Goal: Unclear

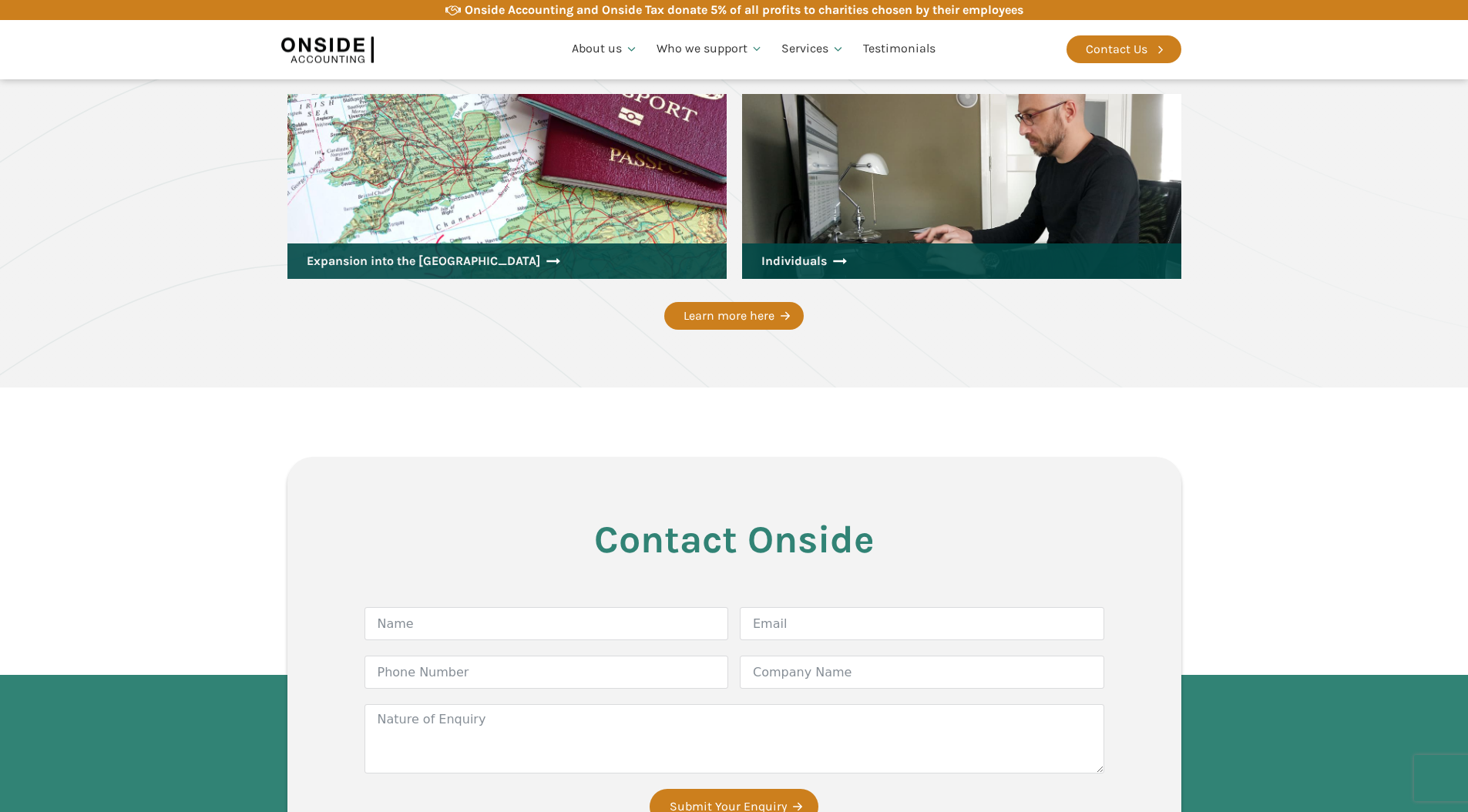
scroll to position [2708, 0]
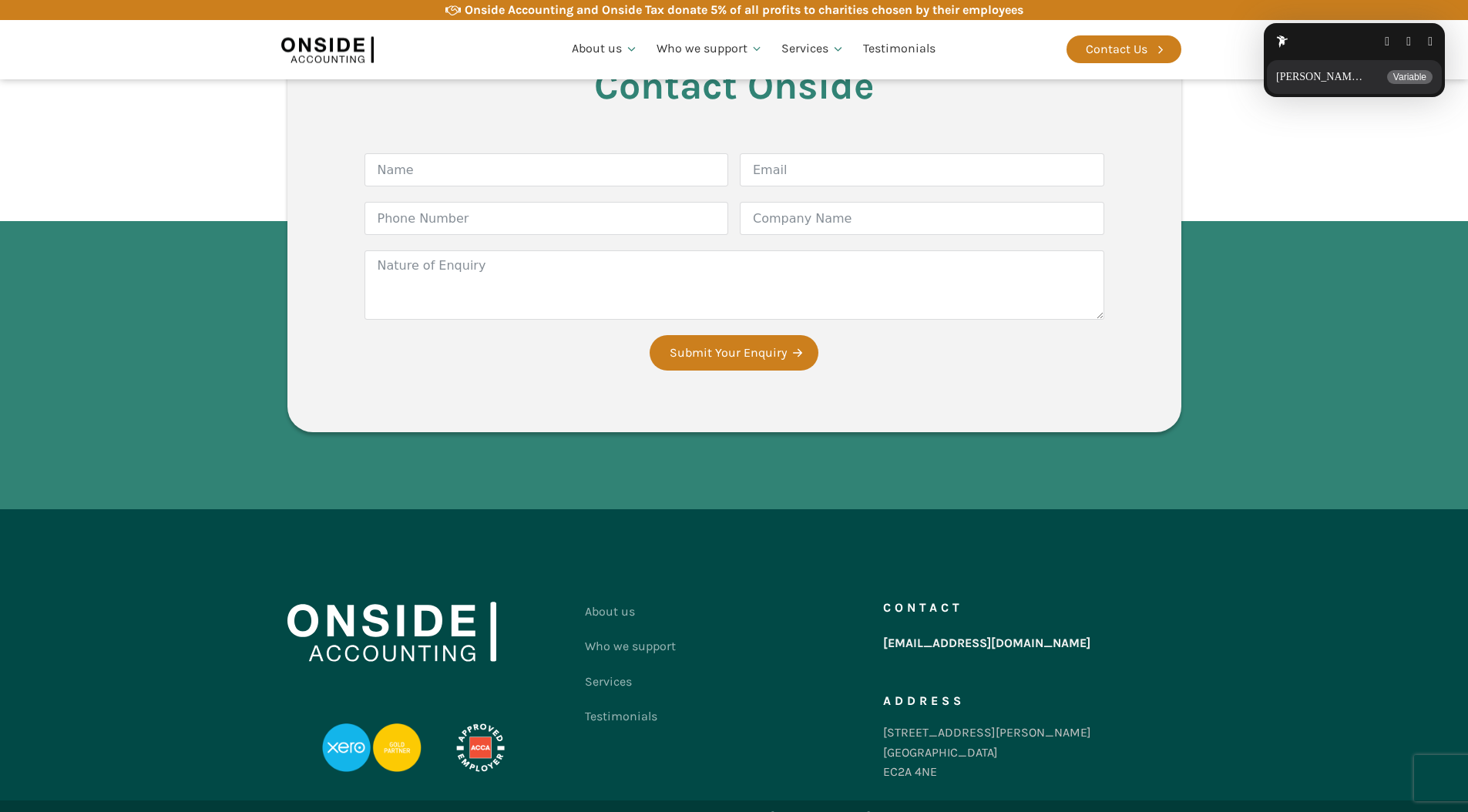
drag, startPoint x: 1331, startPoint y: 59, endPoint x: 1335, endPoint y: 40, distance: 19.4
click at [1331, 60] on div "[PERSON_NAME] Regular Details Variable" at bounding box center [1354, 77] width 175 height 34
click at [1311, 24] on div at bounding box center [1354, 41] width 181 height 37
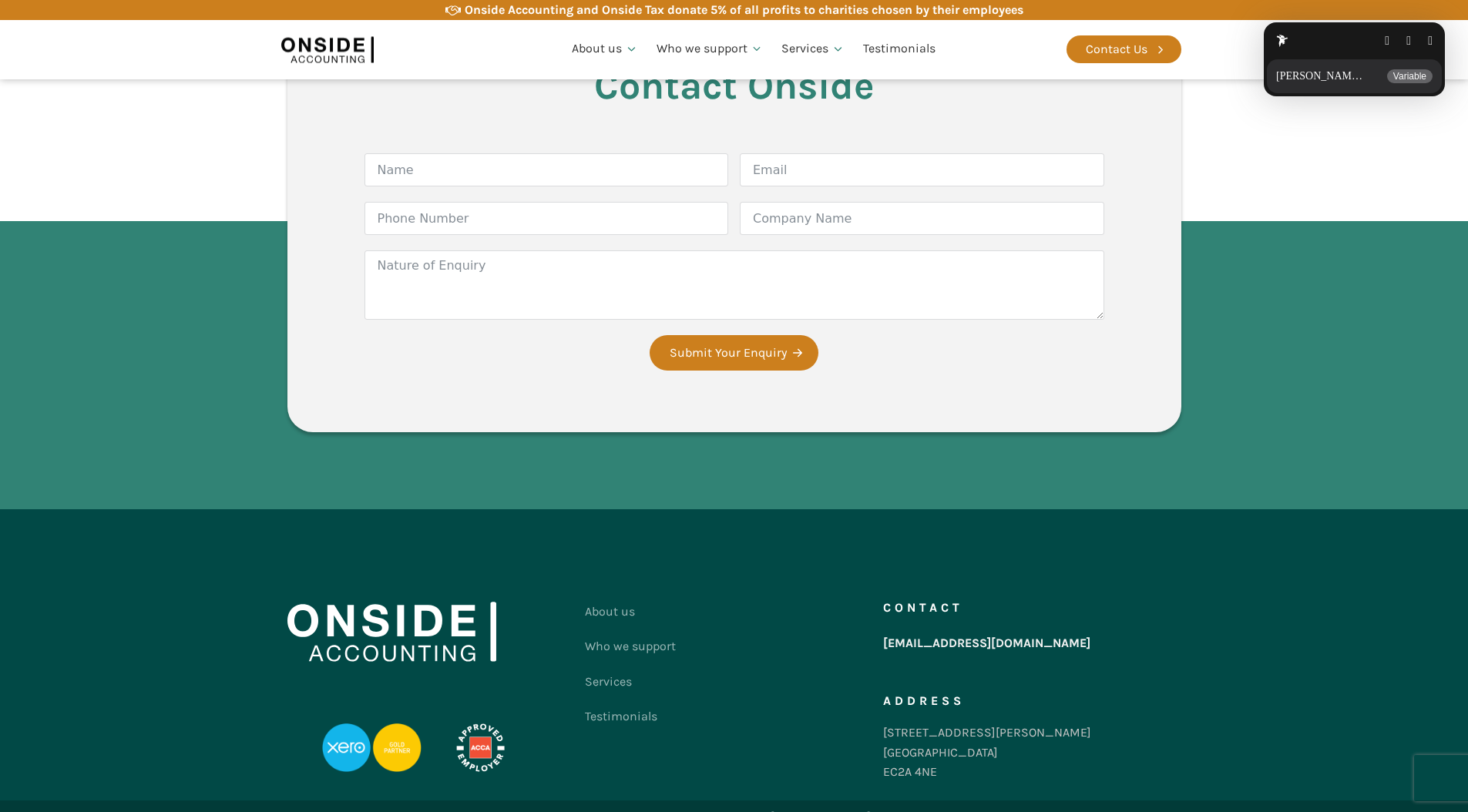
click at [1432, 43] on button "button" at bounding box center [1430, 41] width 5 height 12
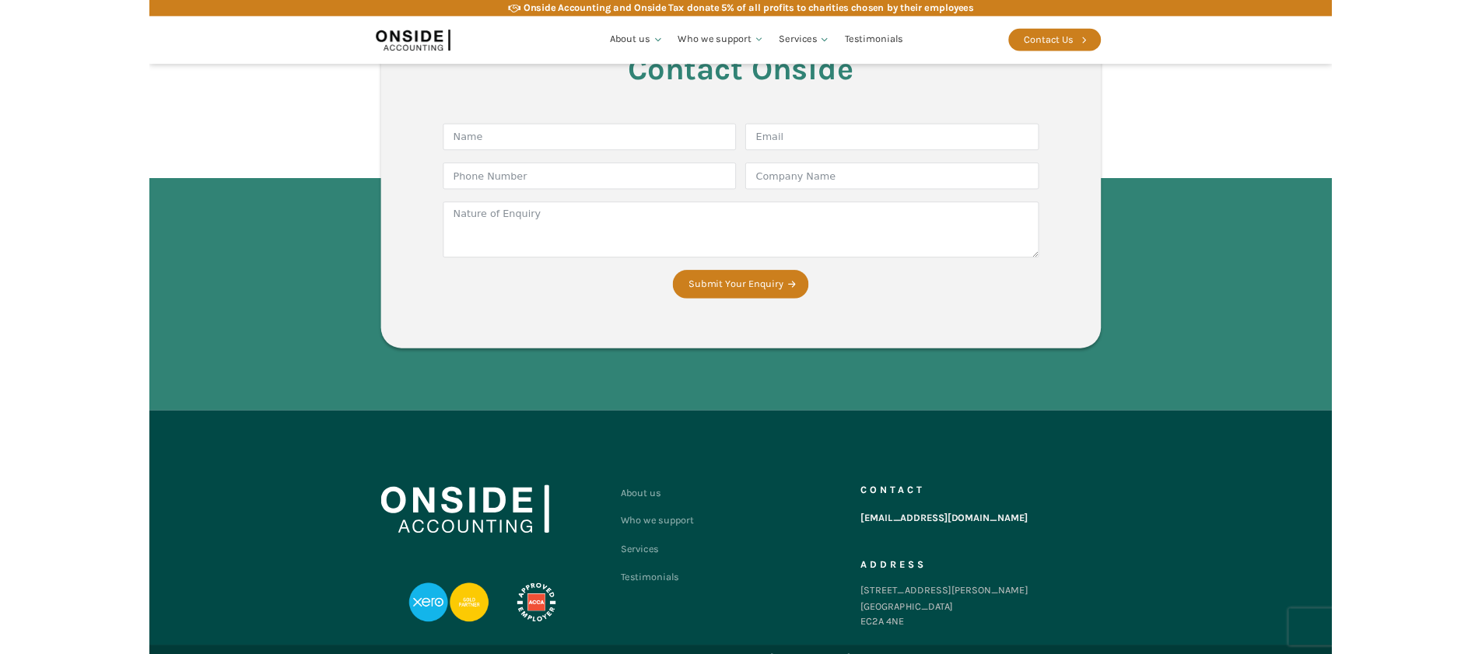
scroll to position [2735, 0]
